Goal: Task Accomplishment & Management: Complete application form

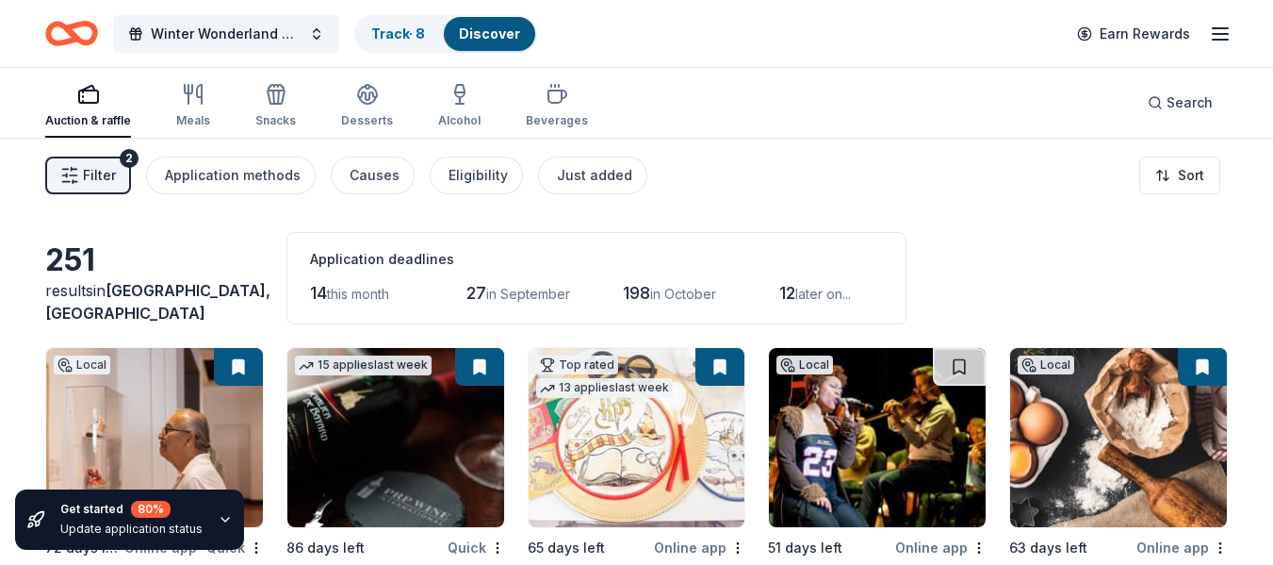
click at [86, 169] on span "Filter" at bounding box center [99, 175] width 33 height 23
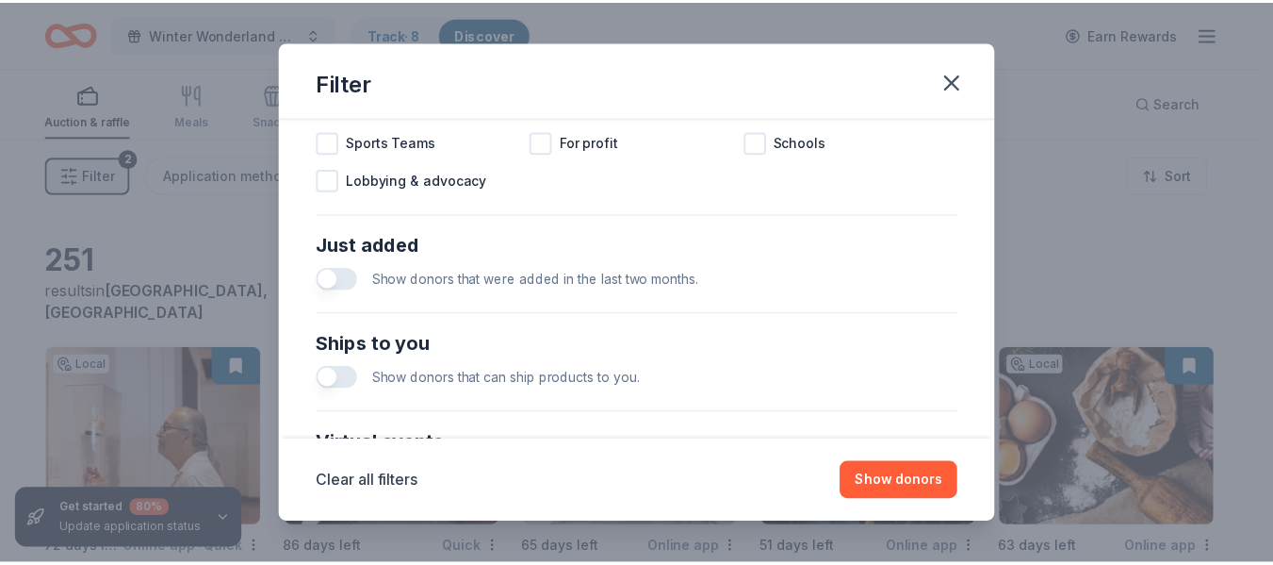
scroll to position [754, 0]
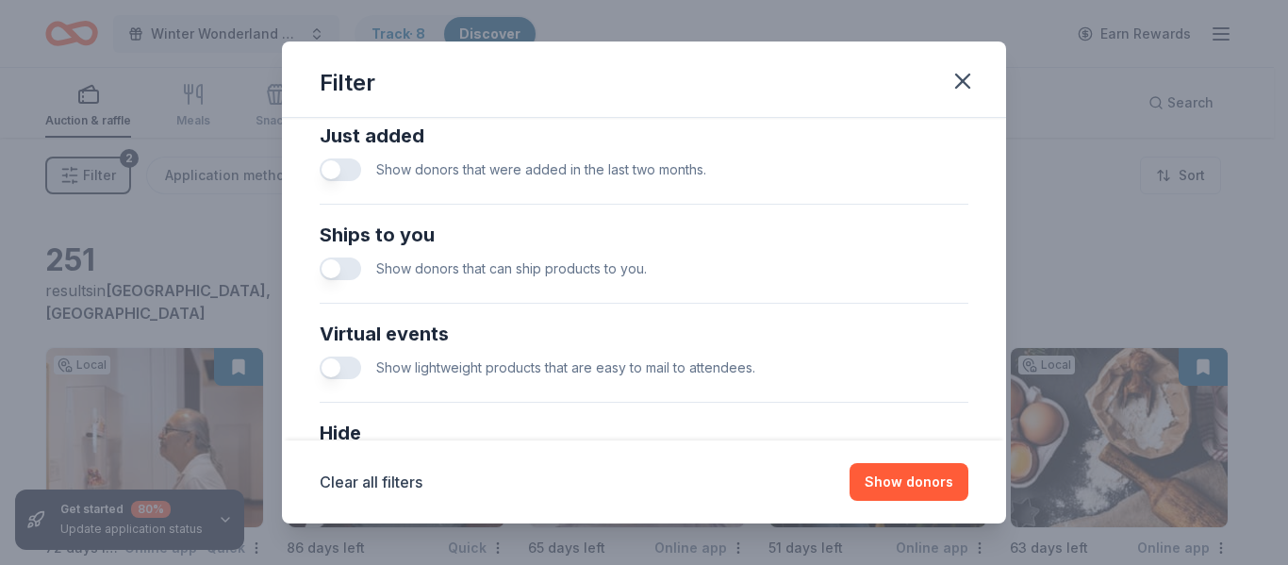
click at [352, 171] on button "button" at bounding box center [340, 169] width 41 height 23
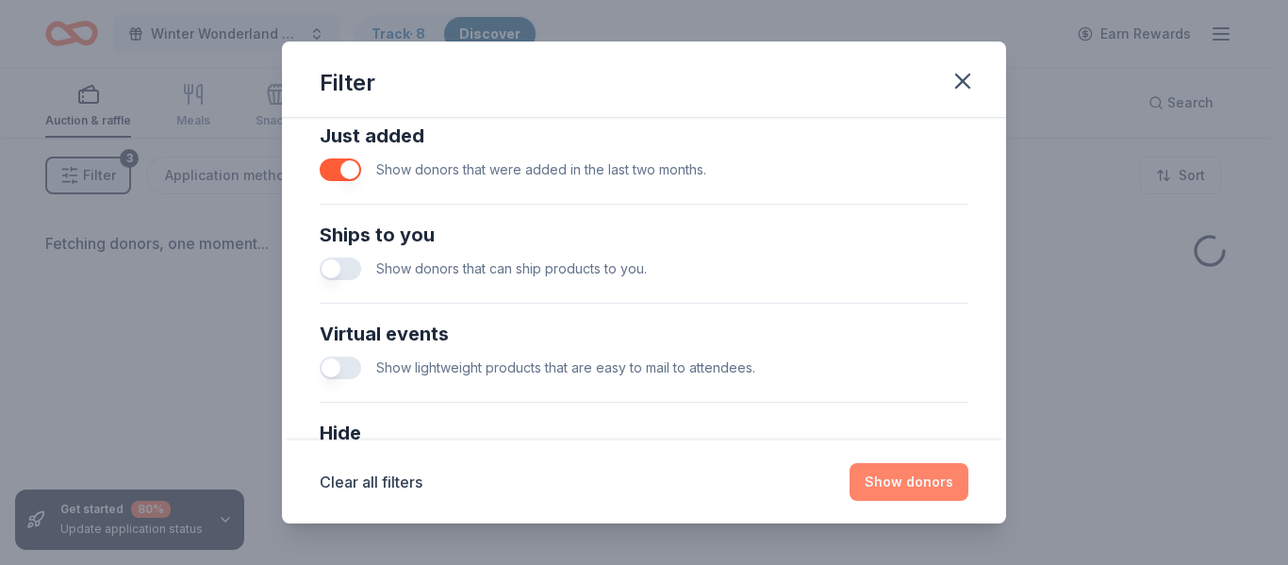
click at [920, 478] on button "Show donors" at bounding box center [908, 482] width 119 height 38
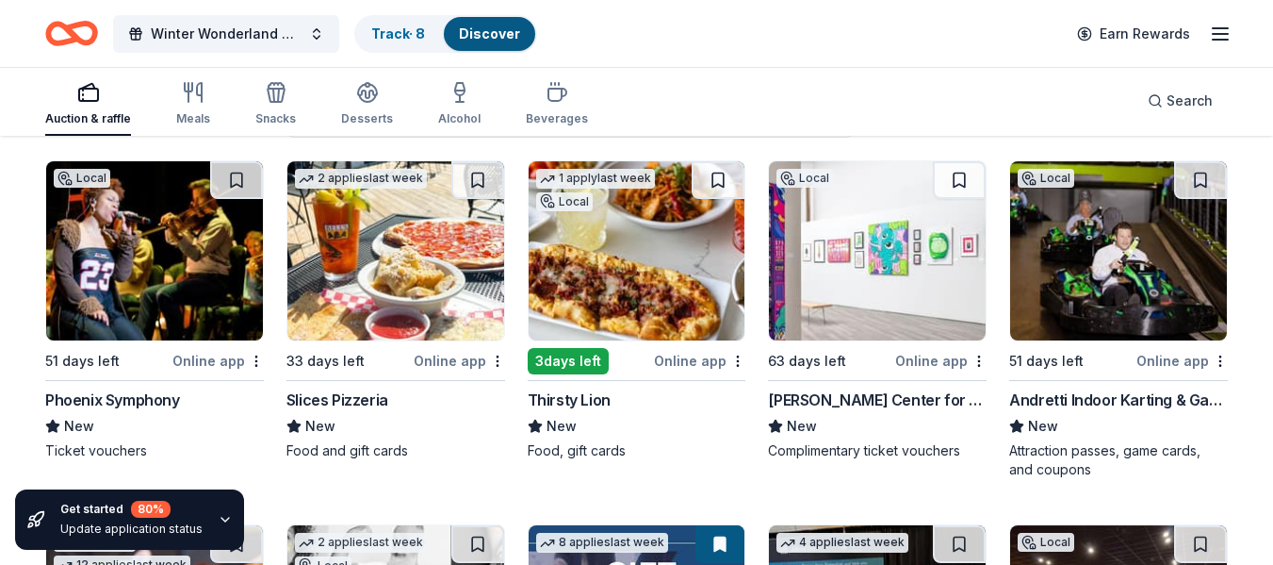
scroll to position [189, 0]
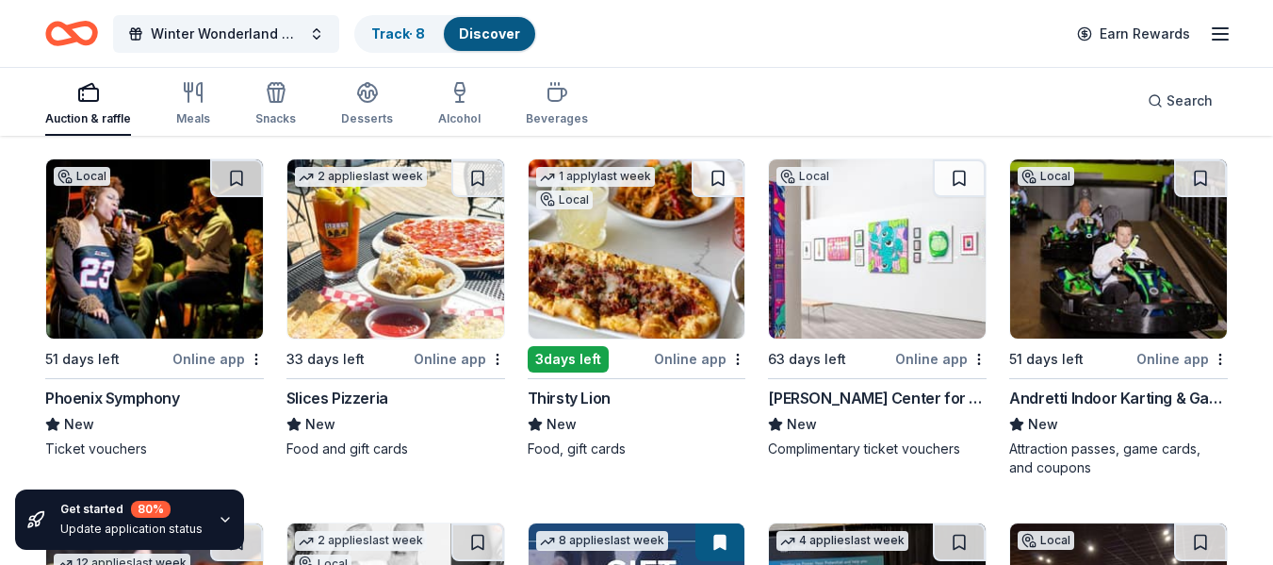
click at [419, 240] on img at bounding box center [395, 248] width 217 height 179
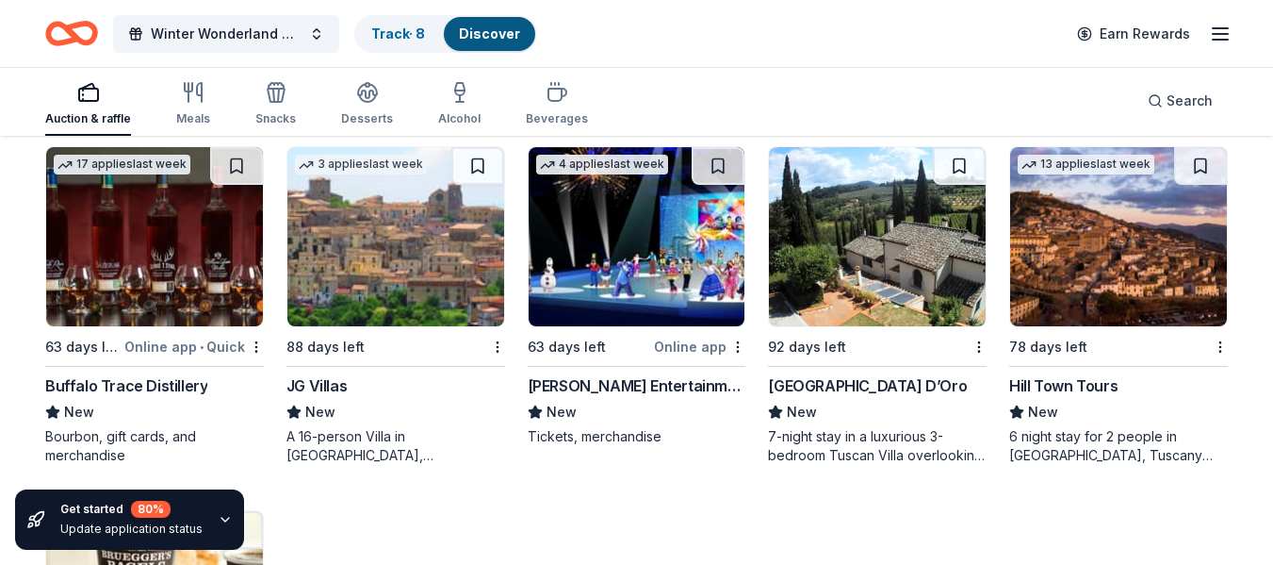
scroll to position [1575, 0]
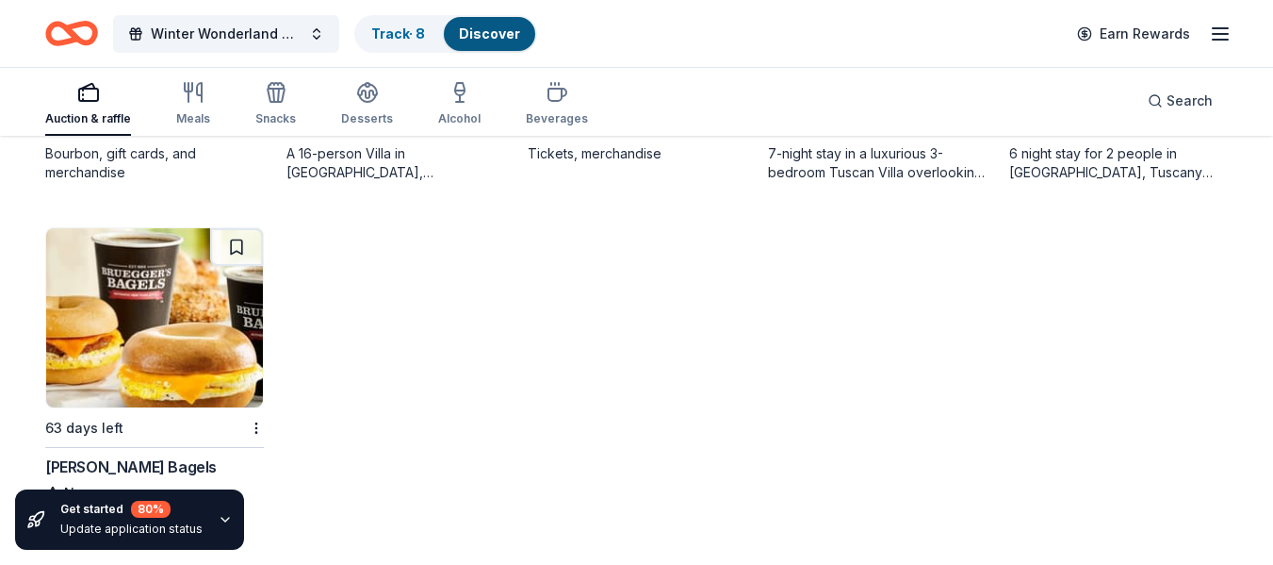
click at [136, 300] on img at bounding box center [154, 317] width 217 height 179
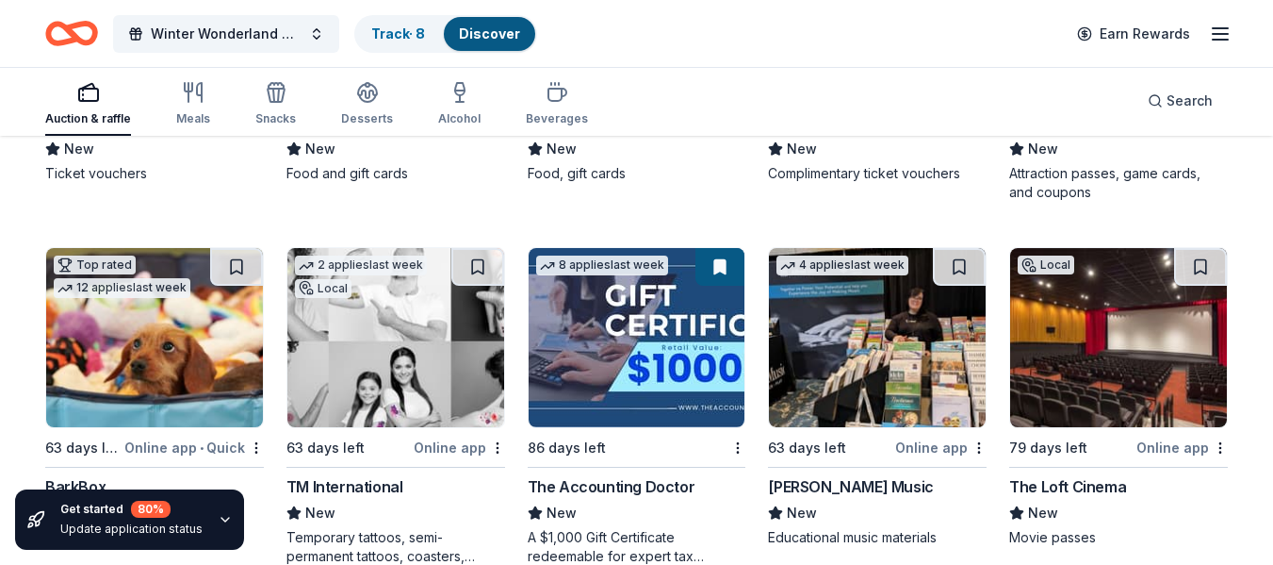
scroll to position [444, 0]
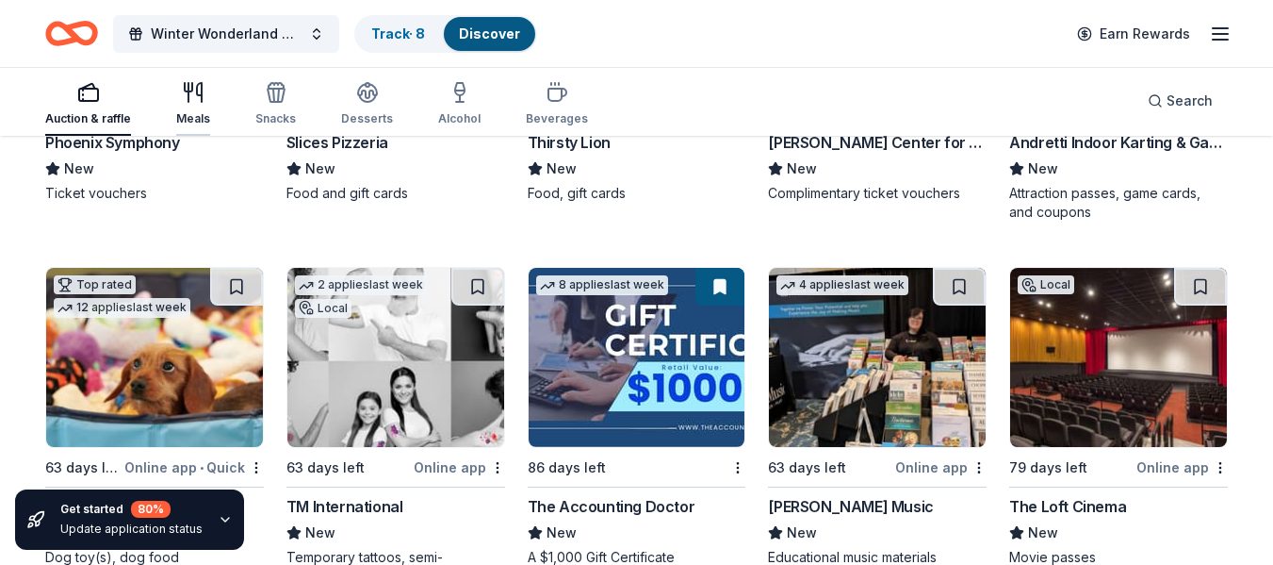
click at [194, 107] on div "Meals" at bounding box center [193, 103] width 34 height 45
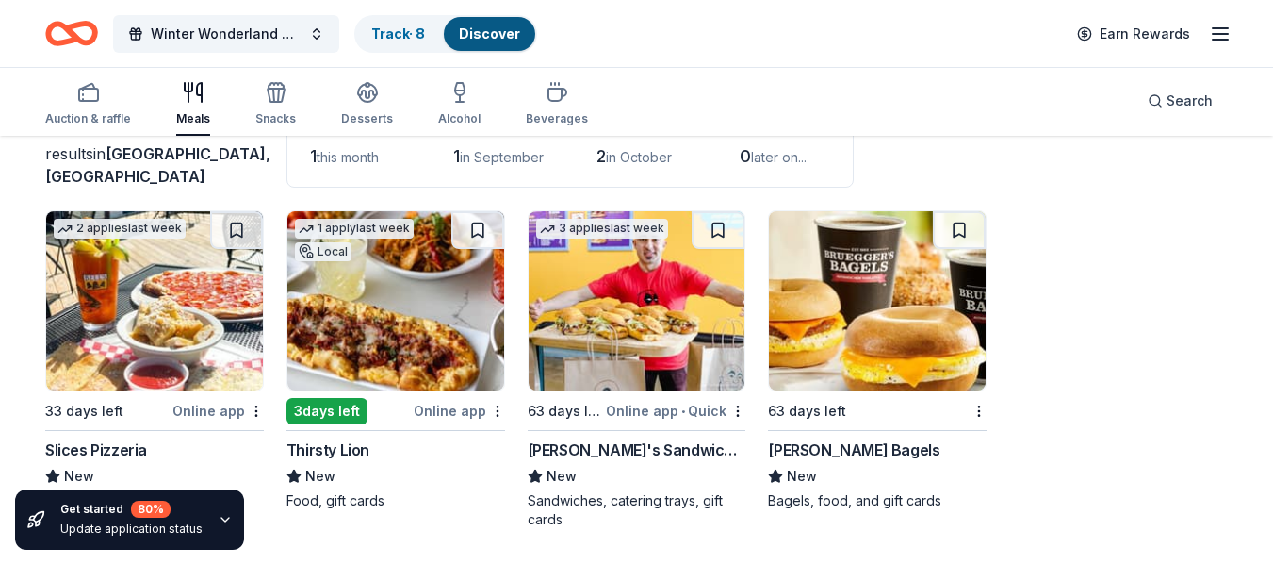
scroll to position [139, 0]
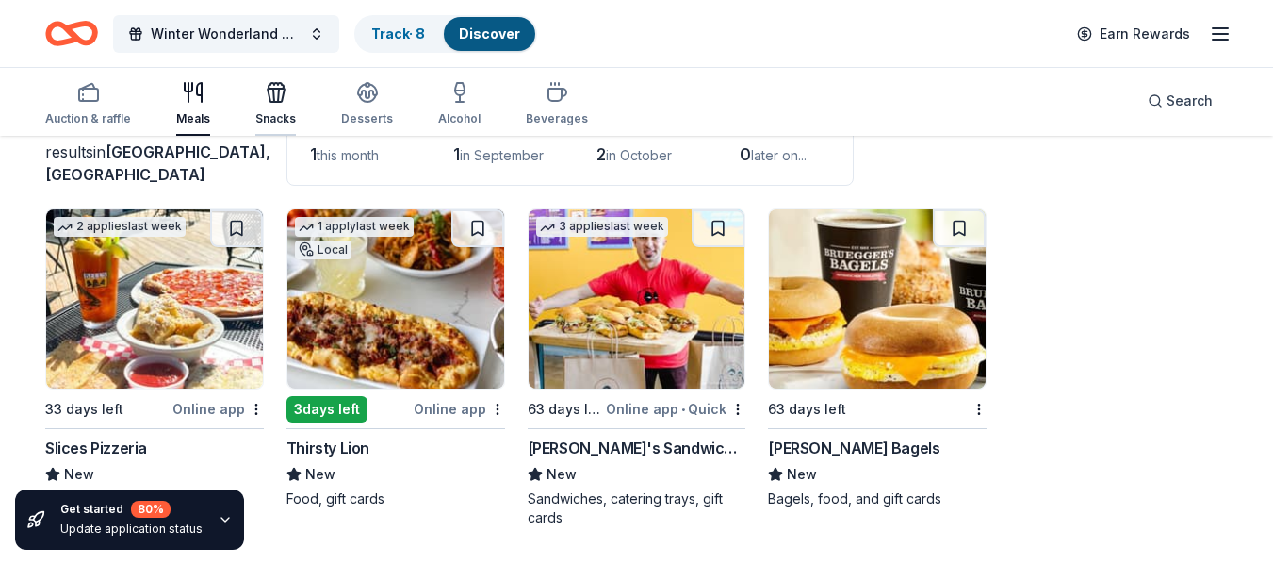
click at [276, 90] on icon "button" at bounding box center [276, 95] width 17 height 13
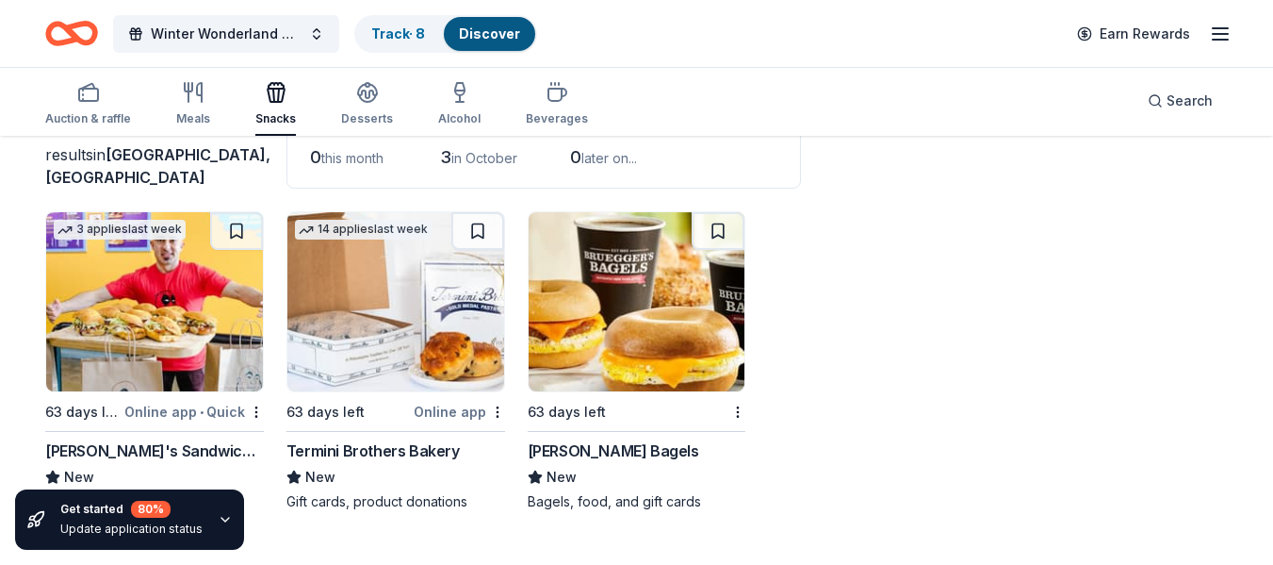
scroll to position [139, 0]
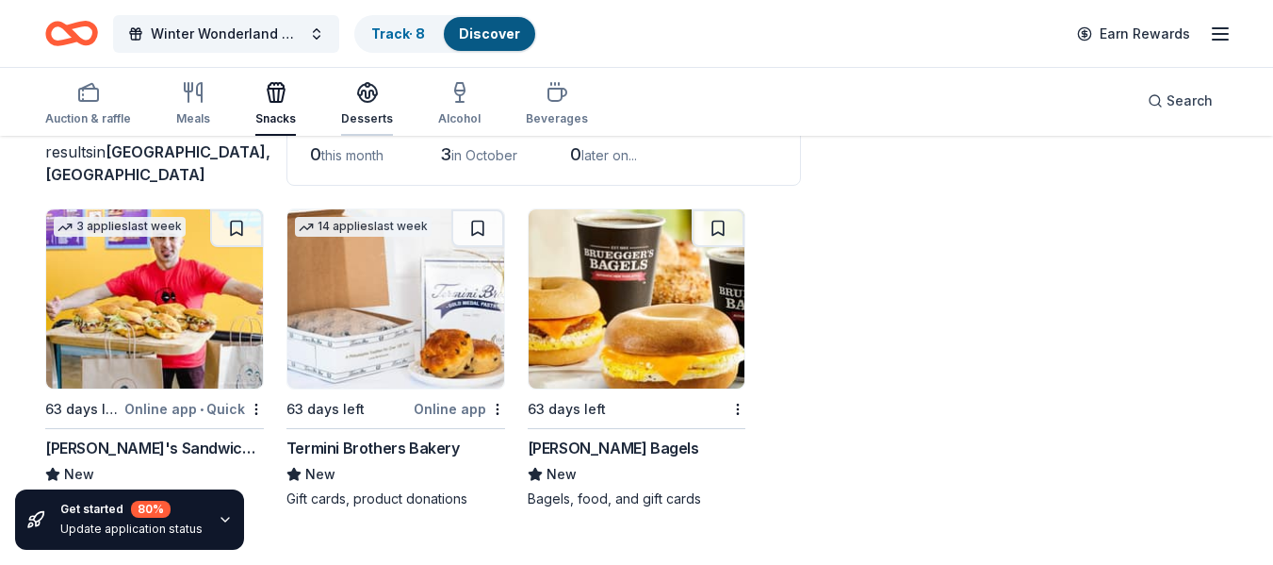
click at [368, 101] on icon "button" at bounding box center [367, 98] width 17 height 7
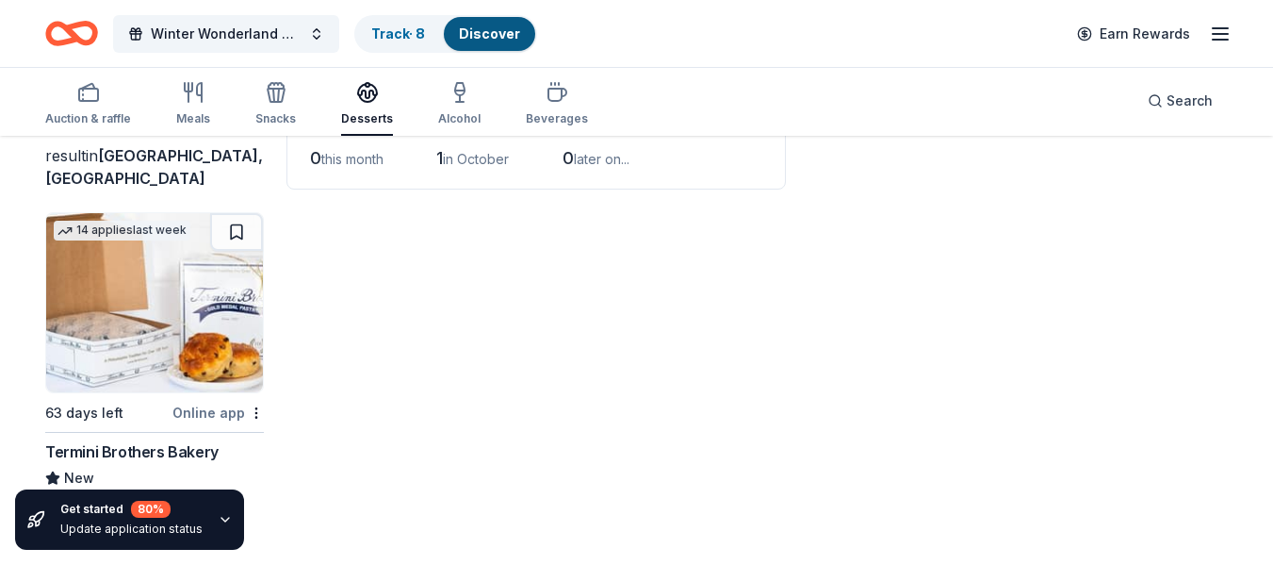
scroll to position [138, 0]
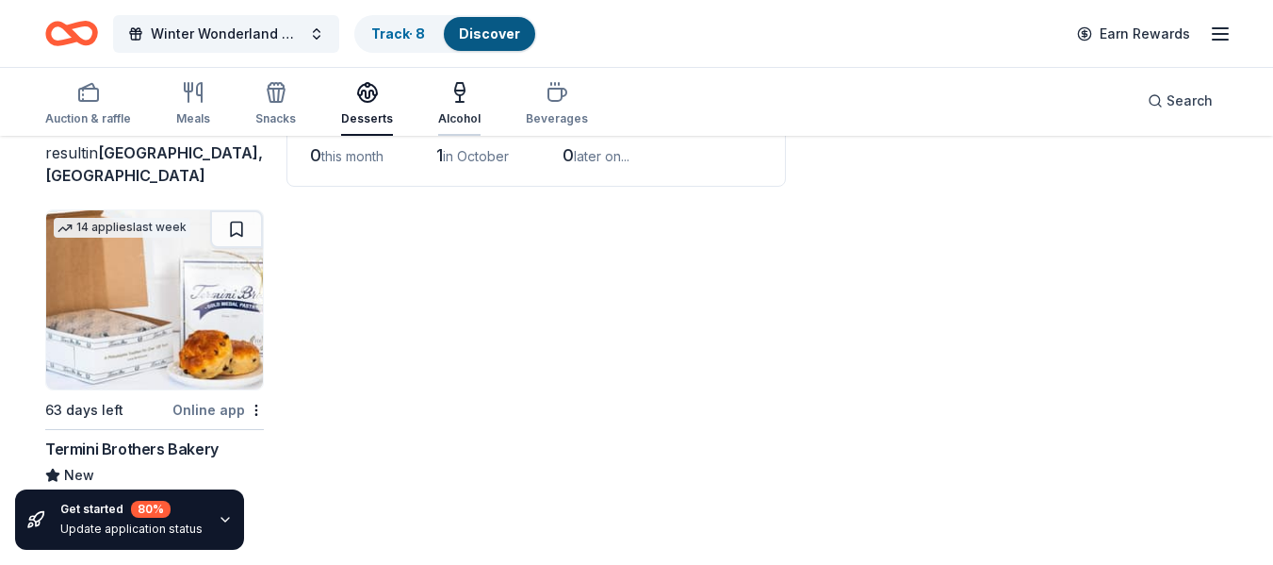
click at [449, 100] on icon "button" at bounding box center [460, 92] width 23 height 23
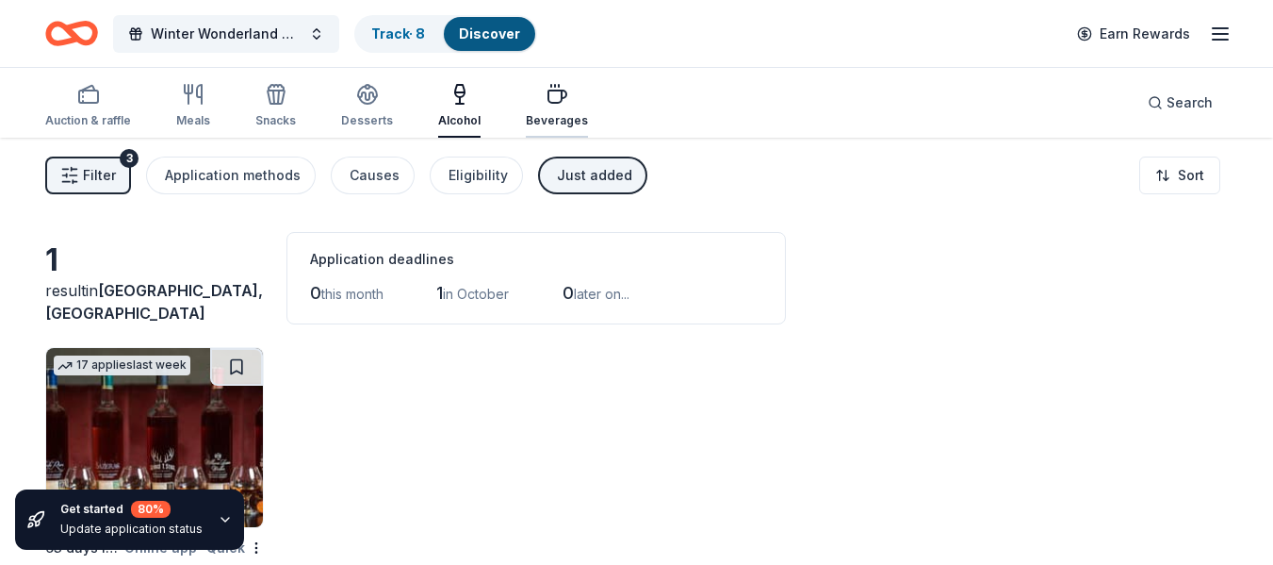
click at [547, 107] on div "Beverages" at bounding box center [557, 105] width 62 height 45
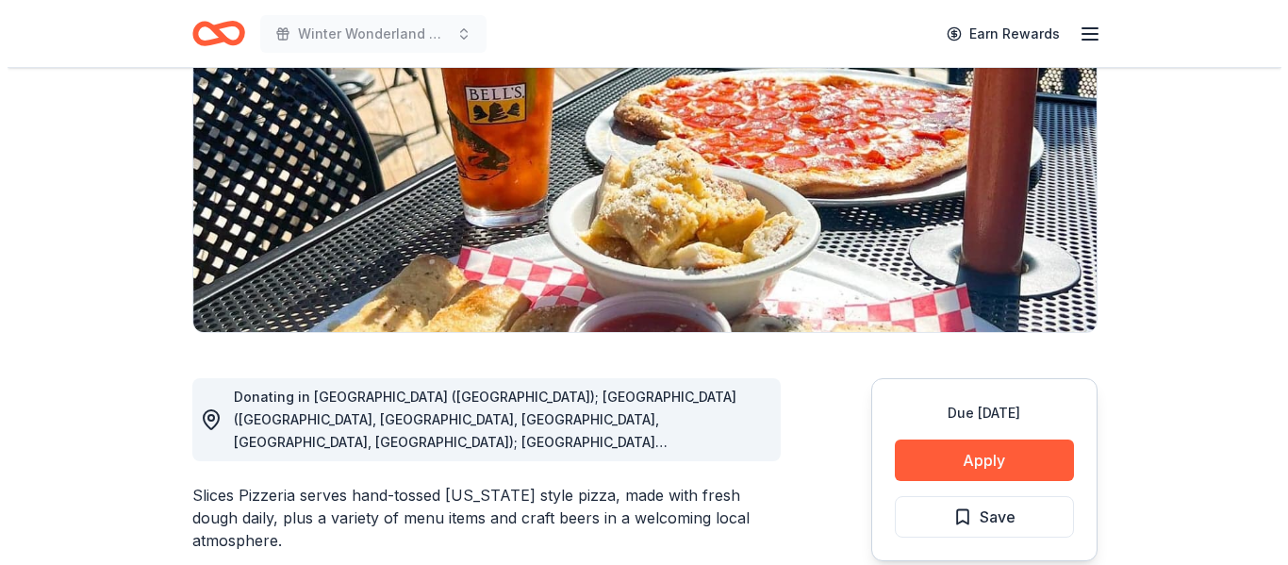
scroll to position [283, 0]
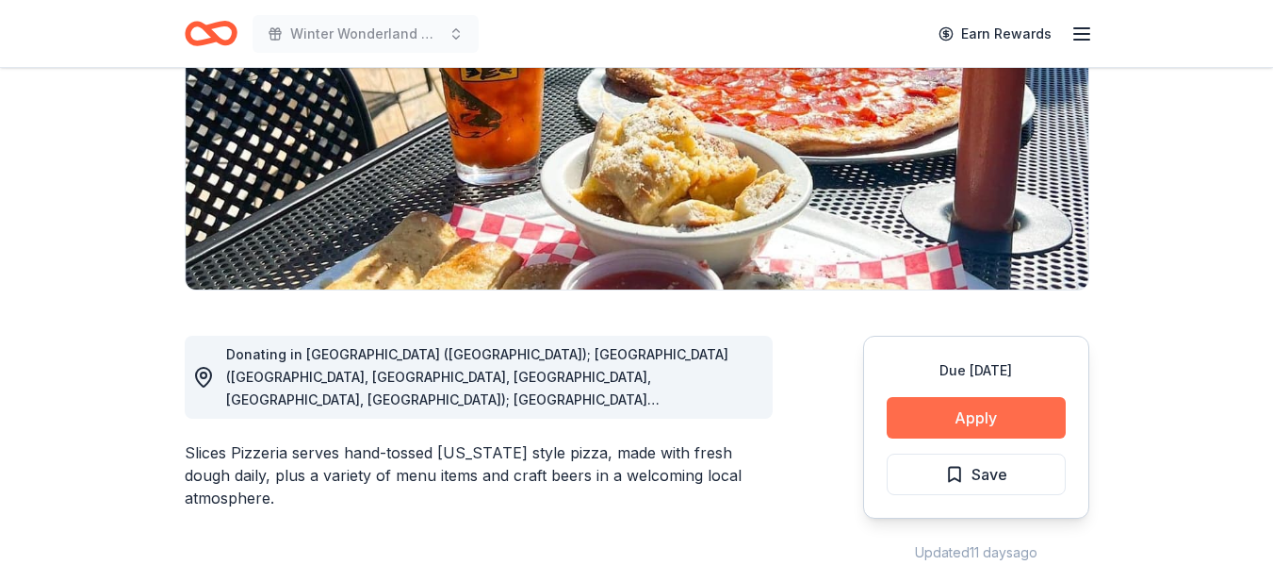
click at [977, 425] on button "Apply" at bounding box center [976, 417] width 179 height 41
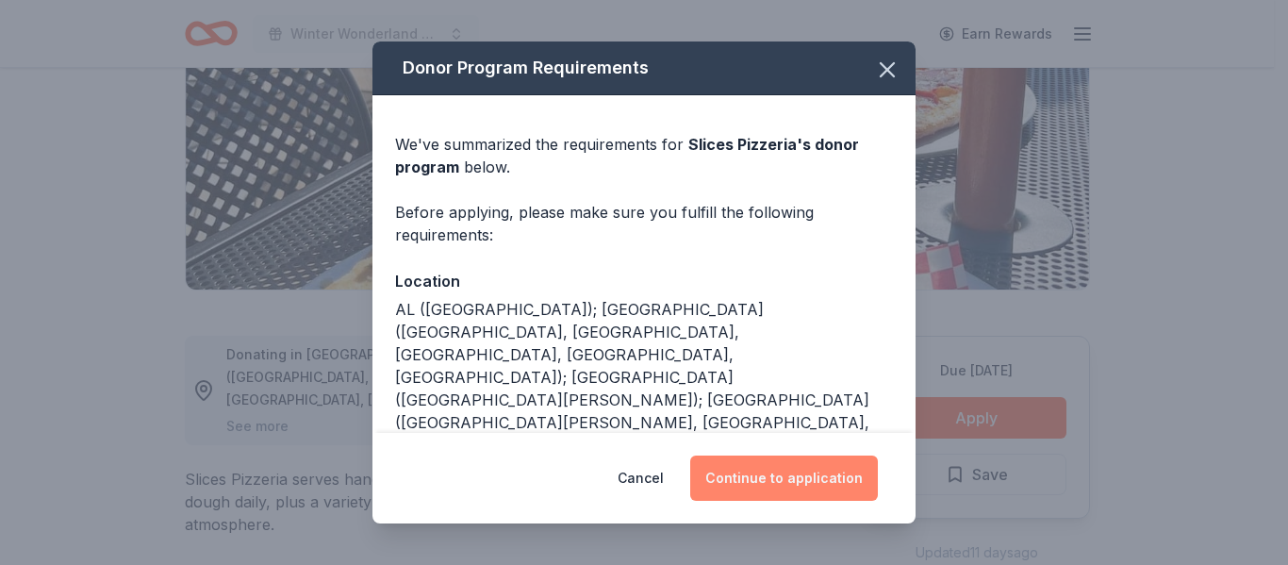
click at [805, 473] on button "Continue to application" at bounding box center [784, 477] width 188 height 45
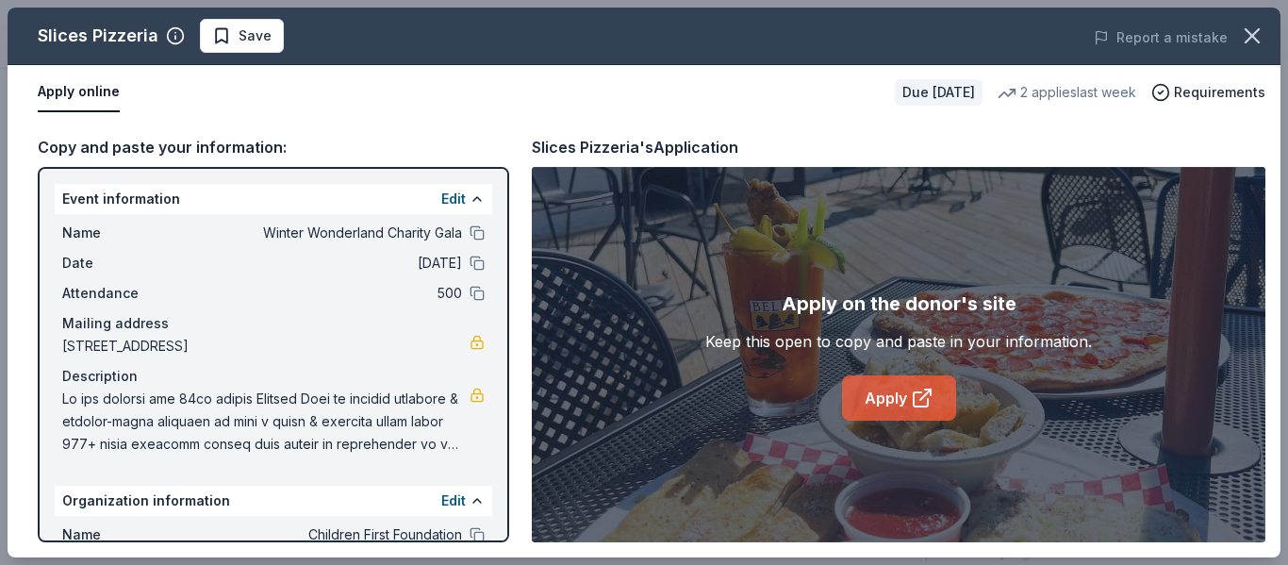
click at [900, 392] on link "Apply" at bounding box center [899, 397] width 114 height 45
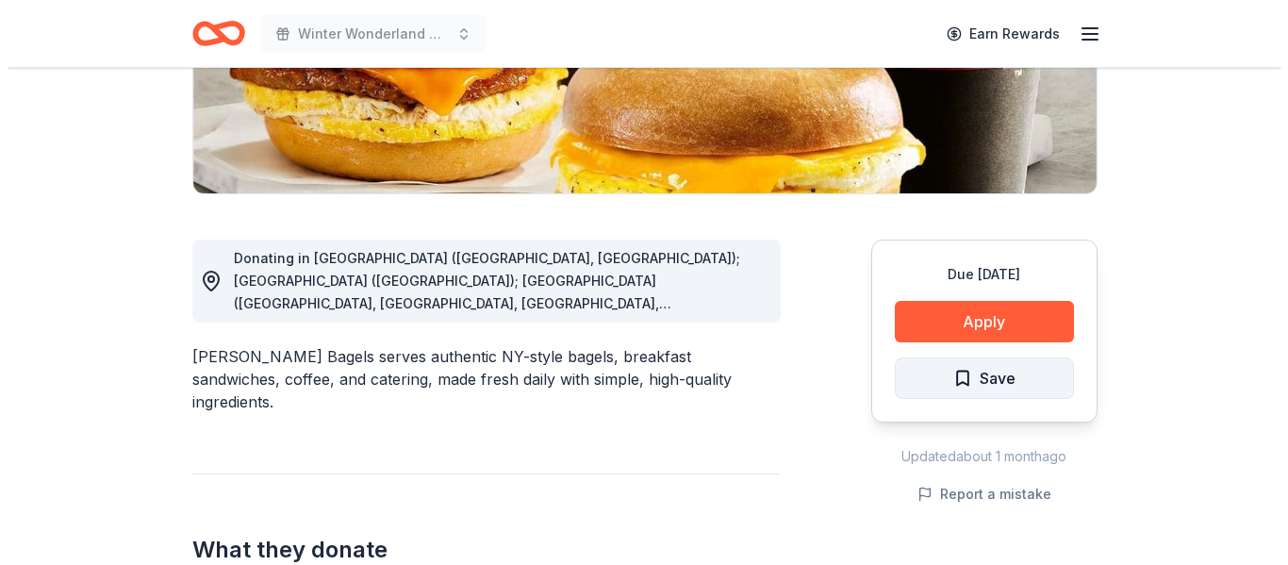
scroll to position [471, 0]
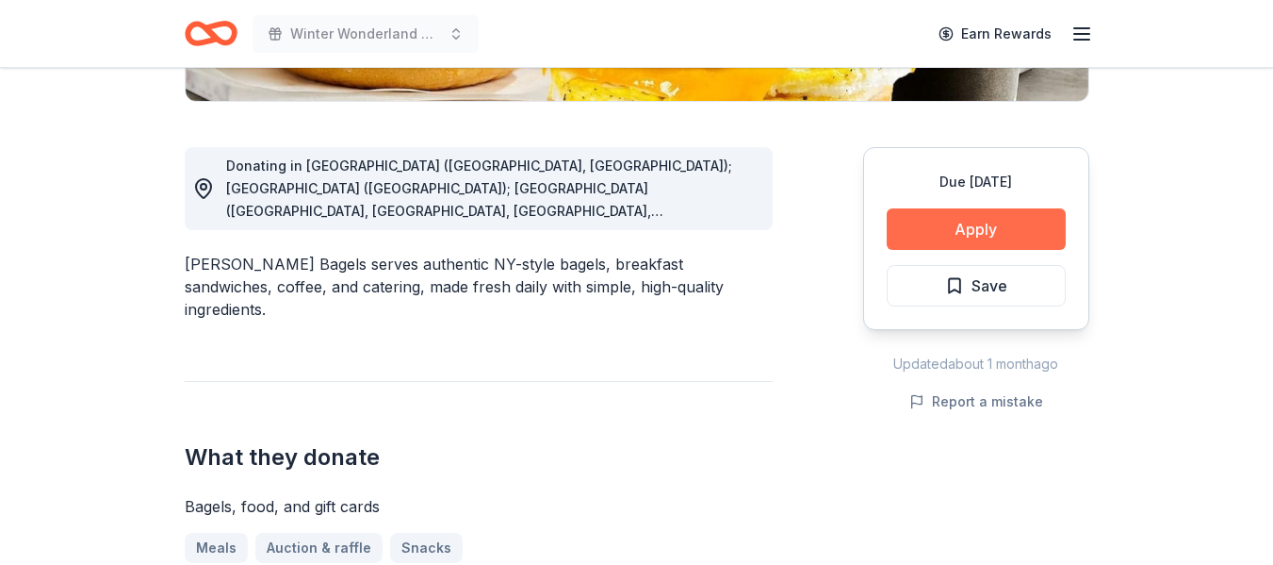
click at [1032, 227] on button "Apply" at bounding box center [976, 228] width 179 height 41
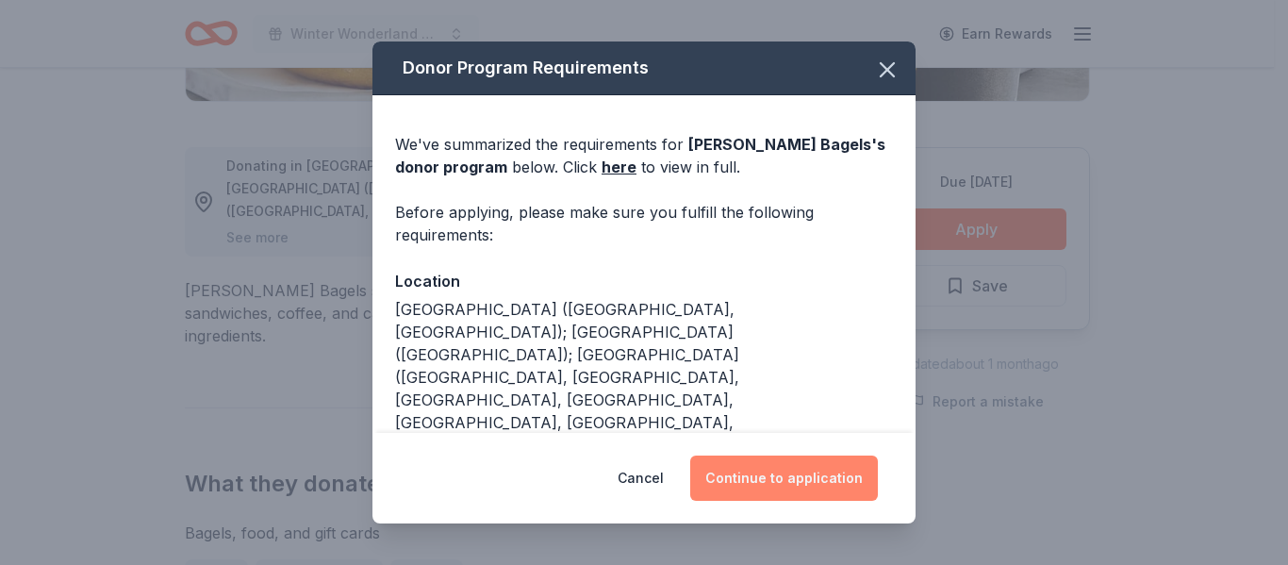
click at [748, 475] on button "Continue to application" at bounding box center [784, 477] width 188 height 45
